Goal: Task Accomplishment & Management: Manage account settings

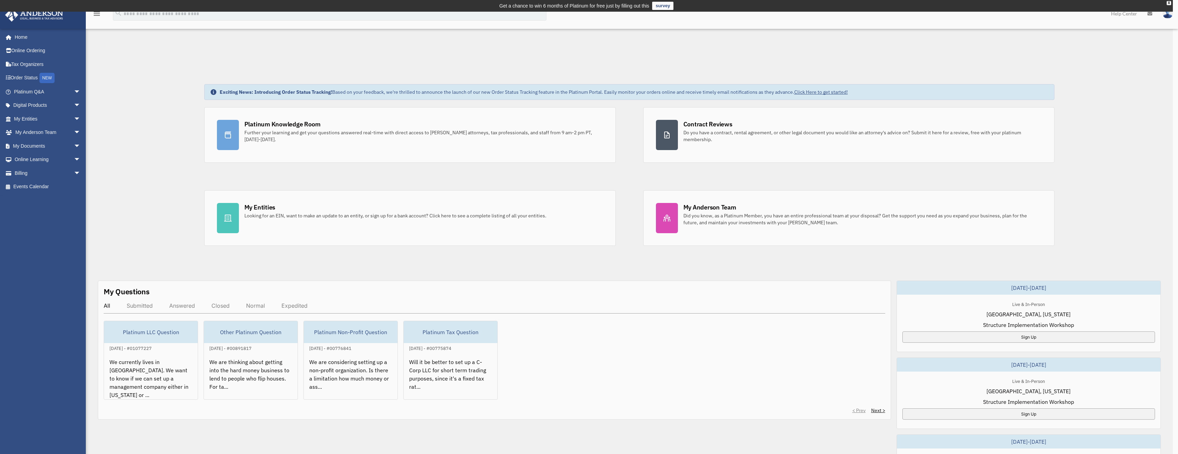
click at [29, 39] on div "x" at bounding box center [589, 227] width 1178 height 454
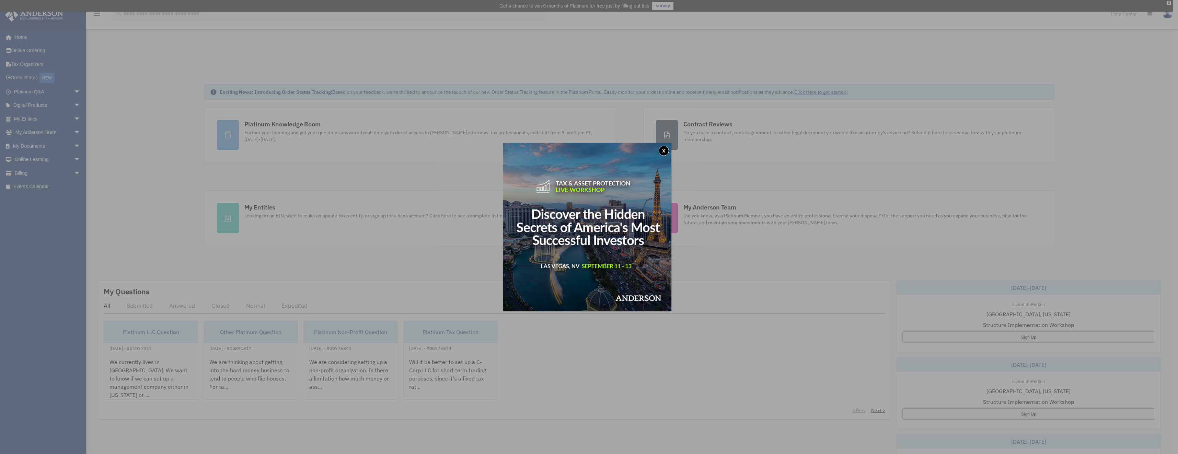
click at [669, 149] on button "x" at bounding box center [664, 151] width 10 height 10
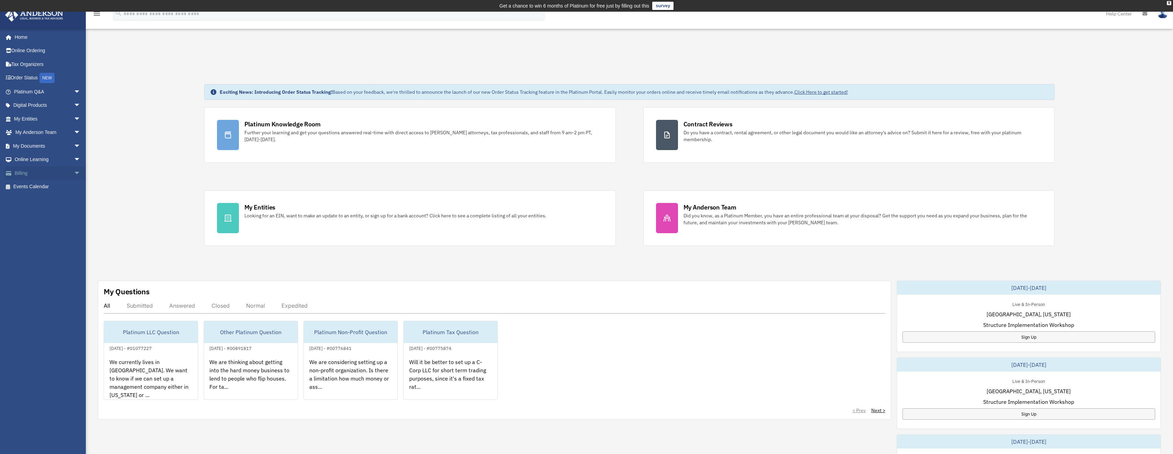
click at [74, 171] on span "arrow_drop_down" at bounding box center [81, 173] width 14 height 14
click at [45, 188] on link "$ Open Invoices" at bounding box center [50, 187] width 81 height 14
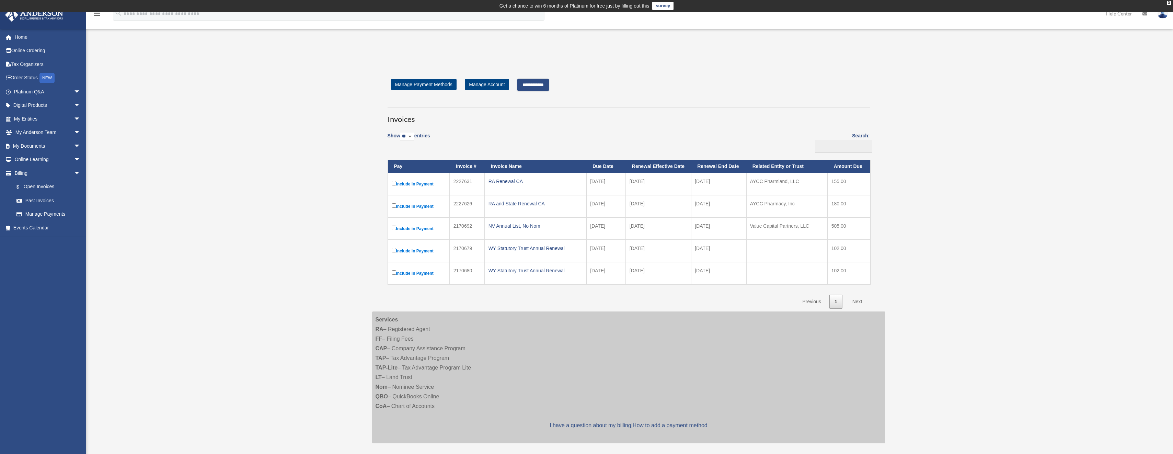
click at [549, 85] on input "**********" at bounding box center [533, 85] width 32 height 12
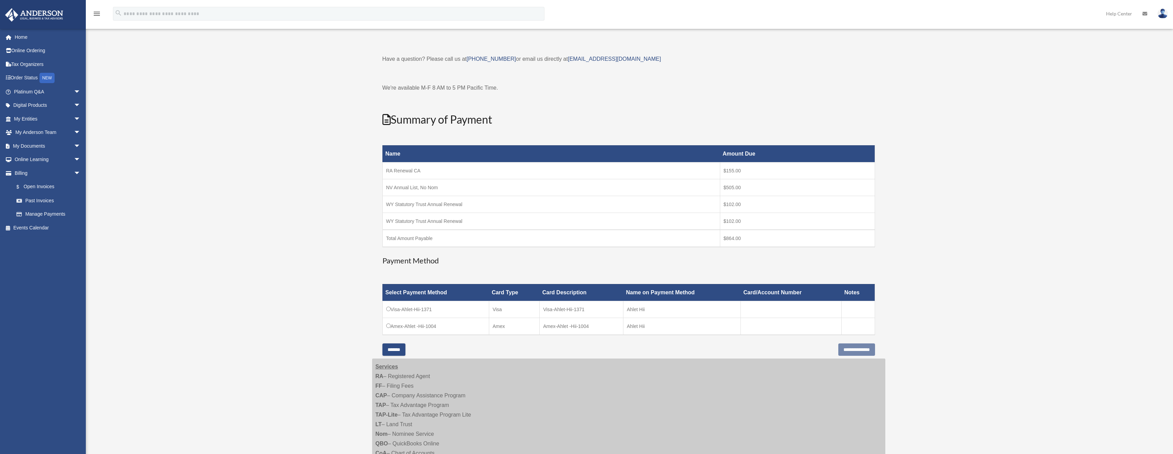
scroll to position [34, 0]
click at [861, 349] on input "**********" at bounding box center [856, 349] width 37 height 12
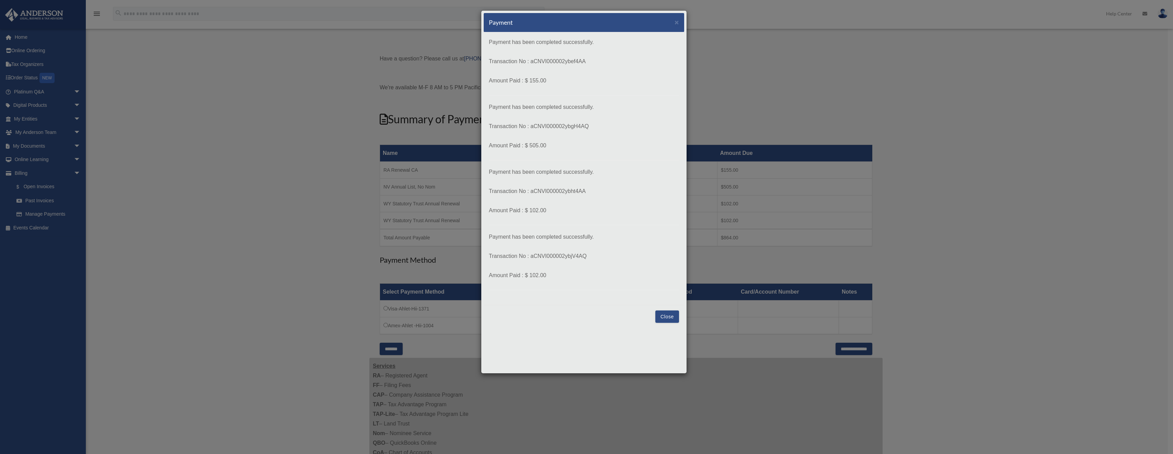
click at [669, 318] on button "Close" at bounding box center [667, 316] width 24 height 12
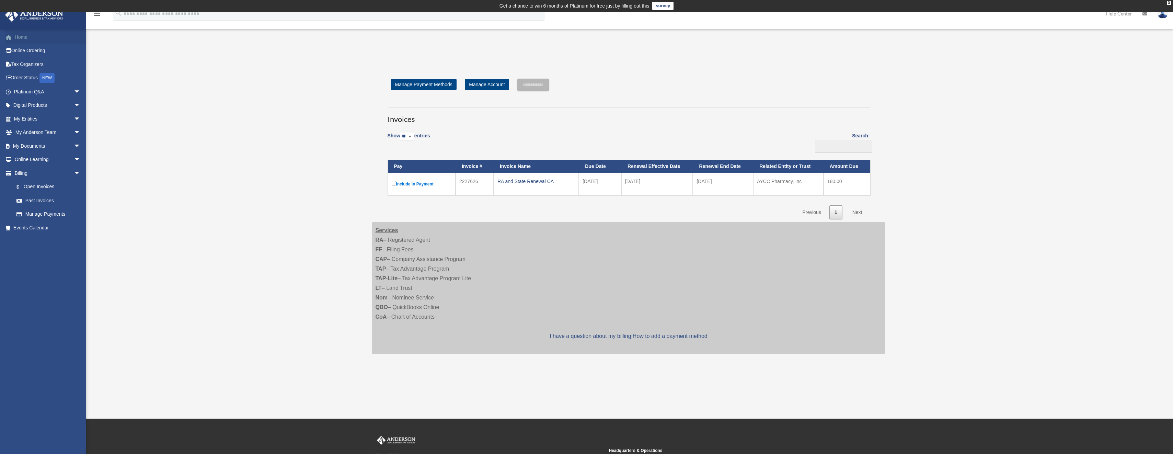
click at [27, 38] on link "Home" at bounding box center [48, 37] width 86 height 14
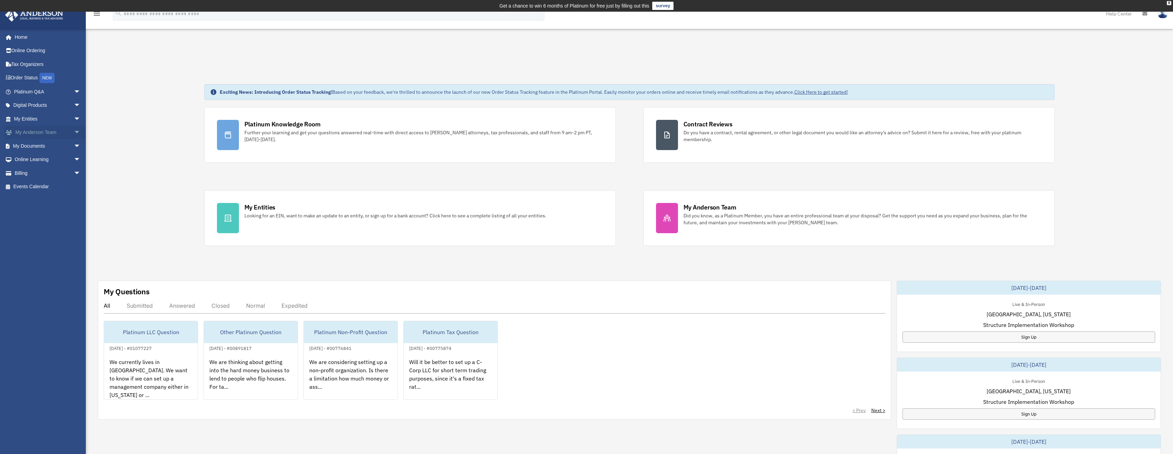
click at [74, 134] on span "arrow_drop_down" at bounding box center [81, 133] width 14 height 14
click at [47, 145] on link "My Anderson Team" at bounding box center [50, 146] width 81 height 14
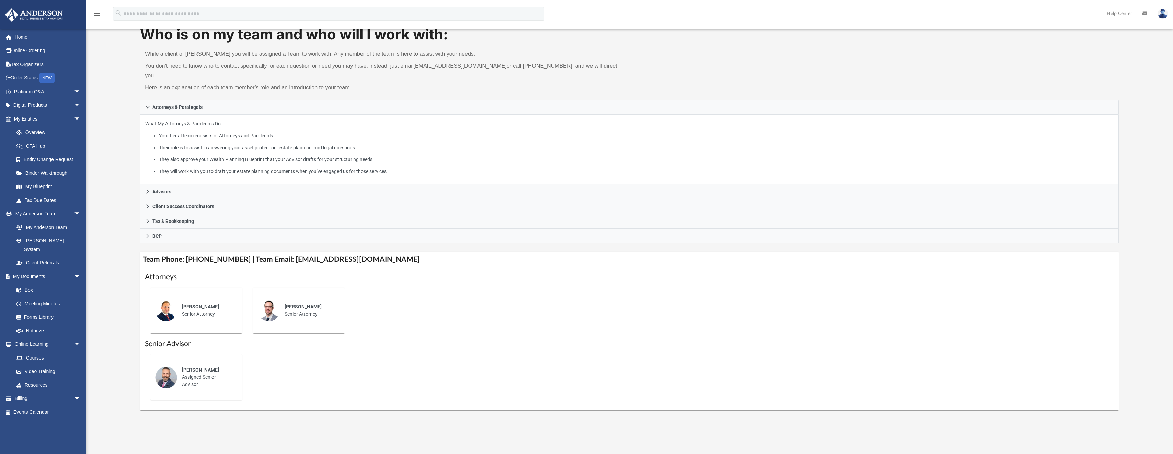
scroll to position [69, 0]
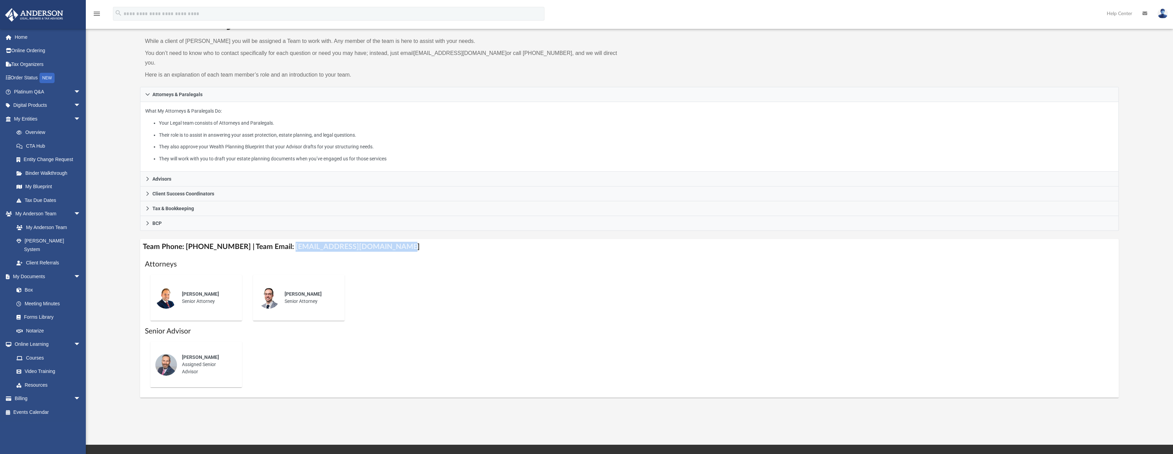
drag, startPoint x: 281, startPoint y: 238, endPoint x: 382, endPoint y: 237, distance: 100.6
click at [382, 239] on h4 "Team Phone: (725) 201-7553 | Team Email: myteam@andersonadvisors.com" at bounding box center [629, 246] width 978 height 15
copy h4 "myteam@andersonadvisors.com"
click at [74, 392] on span "arrow_drop_down" at bounding box center [81, 399] width 14 height 14
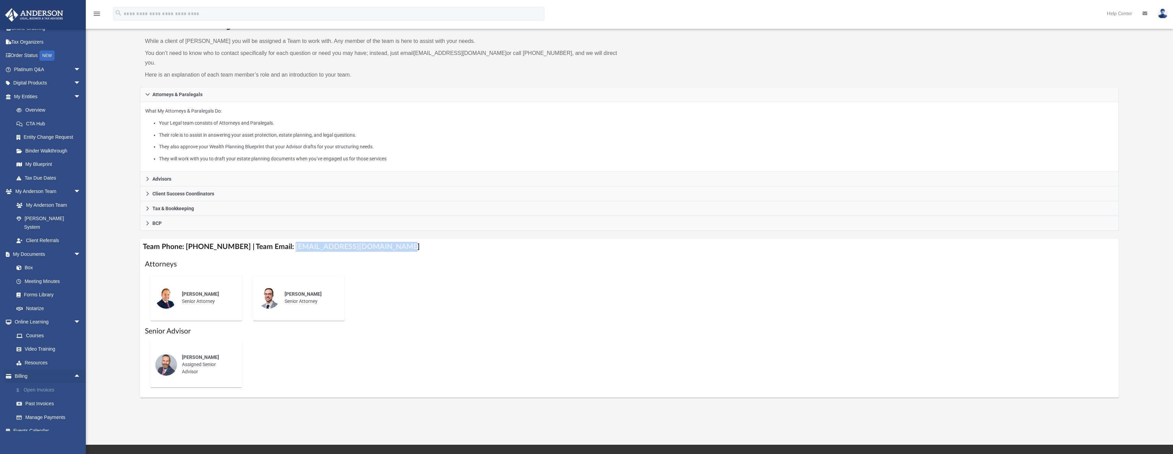
click at [58, 383] on link "$ Open Invoices" at bounding box center [50, 390] width 81 height 14
